Goal: Information Seeking & Learning: Learn about a topic

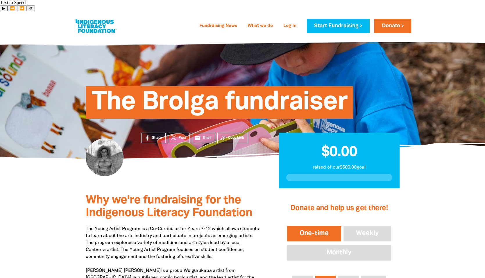
click at [92, 195] on span "Why we're fundraising for the Indigenous Literacy Foundation" at bounding box center [169, 207] width 166 height 24
click at [128, 195] on span "Why we're fundraising for the Indigenous Literacy Foundation" at bounding box center [169, 207] width 166 height 24
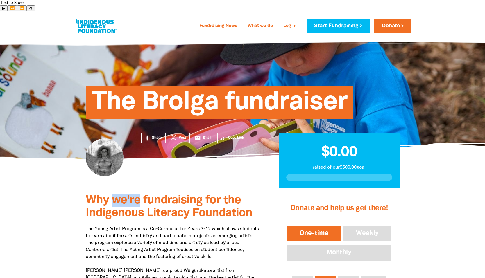
click at [128, 195] on span "Why we're fundraising for the Indigenous Literacy Foundation" at bounding box center [169, 207] width 166 height 24
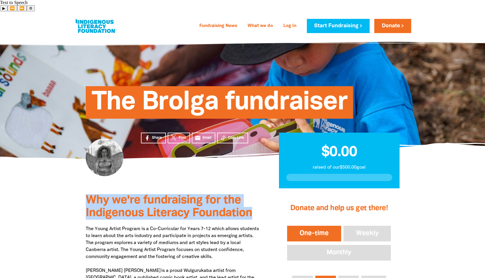
click at [128, 195] on span "Why we're fundraising for the Indigenous Literacy Foundation" at bounding box center [169, 207] width 166 height 24
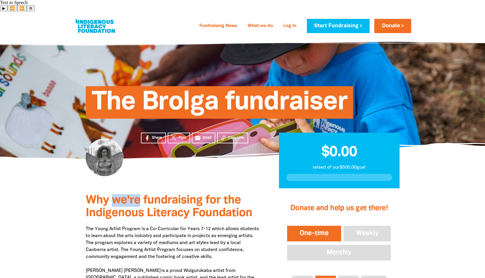
click at [120, 195] on span "Why we're fundraising for the Indigenous Literacy Foundation" at bounding box center [169, 207] width 166 height 24
click at [159, 195] on span "Why we're fundraising for the Indigenous Literacy Foundation" at bounding box center [169, 207] width 166 height 24
click at [213, 195] on span "Why we're fundraising for the Indigenous Literacy Foundation" at bounding box center [169, 207] width 166 height 24
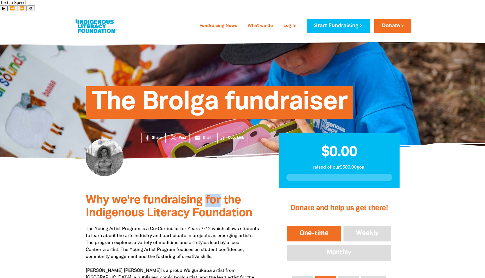
click at [213, 195] on span "Why we're fundraising for the Indigenous Literacy Foundation" at bounding box center [169, 207] width 166 height 24
click at [231, 195] on span "Why we're fundraising for the Indigenous Literacy Foundation" at bounding box center [169, 207] width 166 height 24
